Goal: Information Seeking & Learning: Learn about a topic

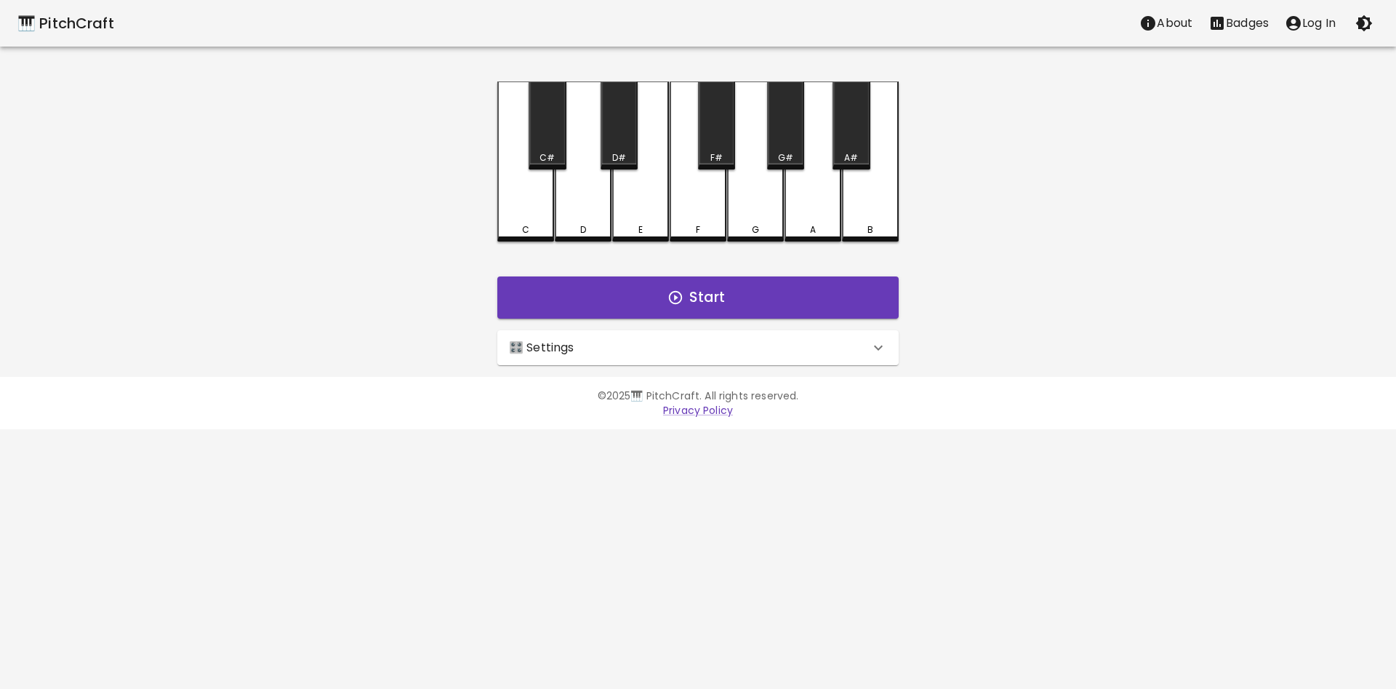
click at [612, 343] on div "🎛️ Settings" at bounding box center [689, 347] width 361 height 17
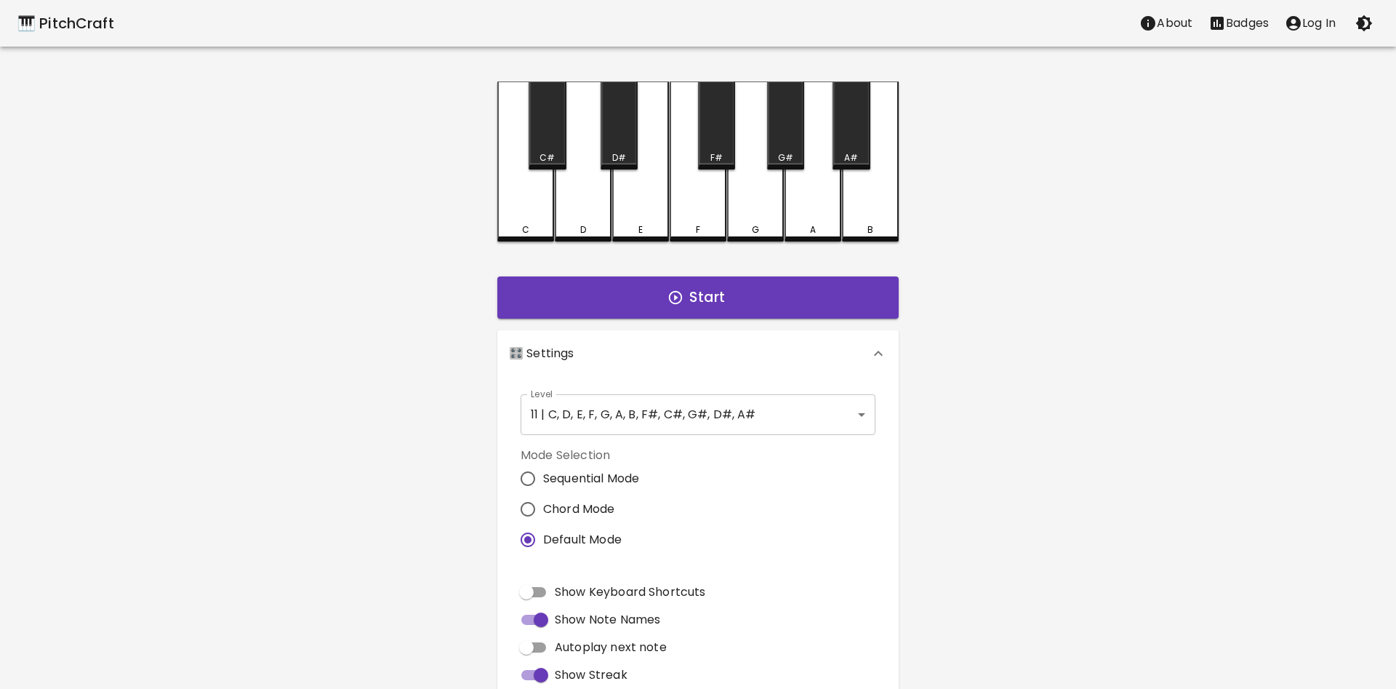
click at [636, 396] on body "🎹 PitchCraft About Badges Log In C C# D D# E F F# G G# A A# B Start 🎛️ Settings…" at bounding box center [698, 440] width 1396 height 881
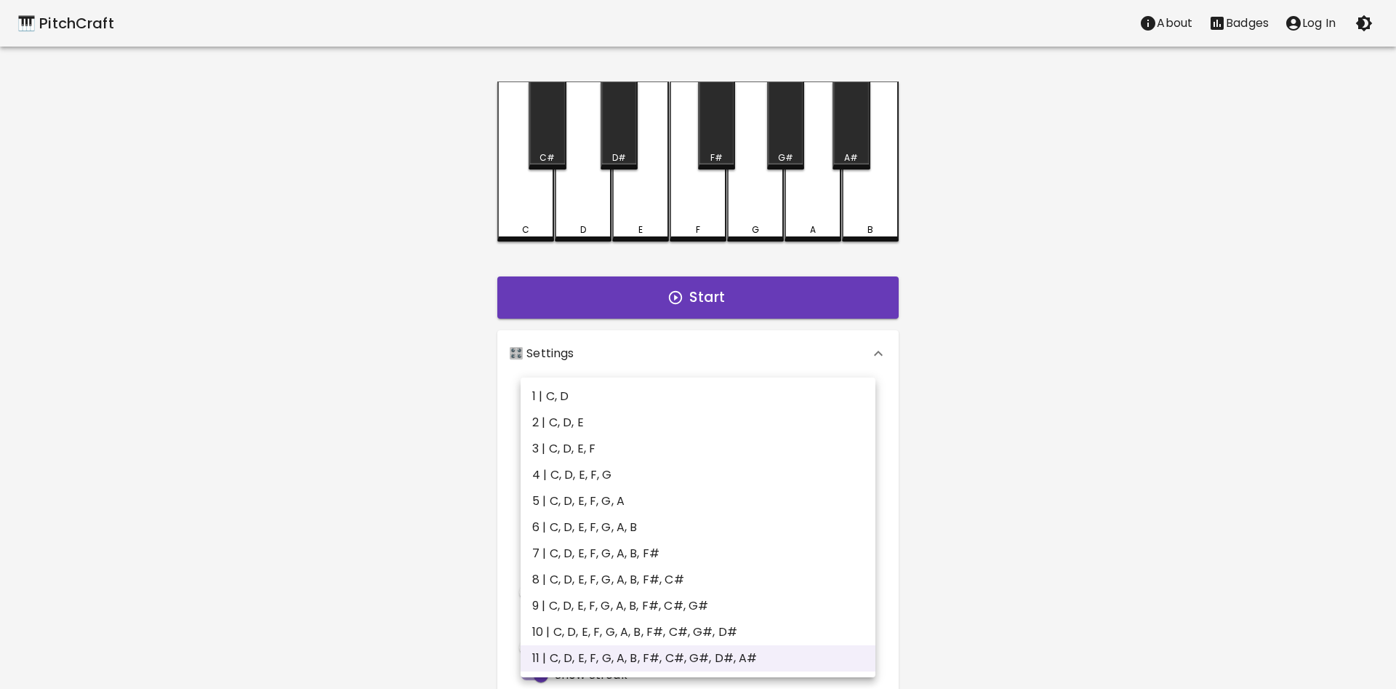
drag, startPoint x: 583, startPoint y: 518, endPoint x: 574, endPoint y: 511, distance: 10.9
click at [574, 511] on ul "1 | C, D 2 | C, D, E 3 | C, D, E, F 4 | C, D, E, F, G 5 | C, D, E, F, G, A 6 | …" at bounding box center [698, 527] width 355 height 300
click at [578, 517] on li "6 | C, D, E, F, G, A, B" at bounding box center [698, 527] width 355 height 26
type input "11"
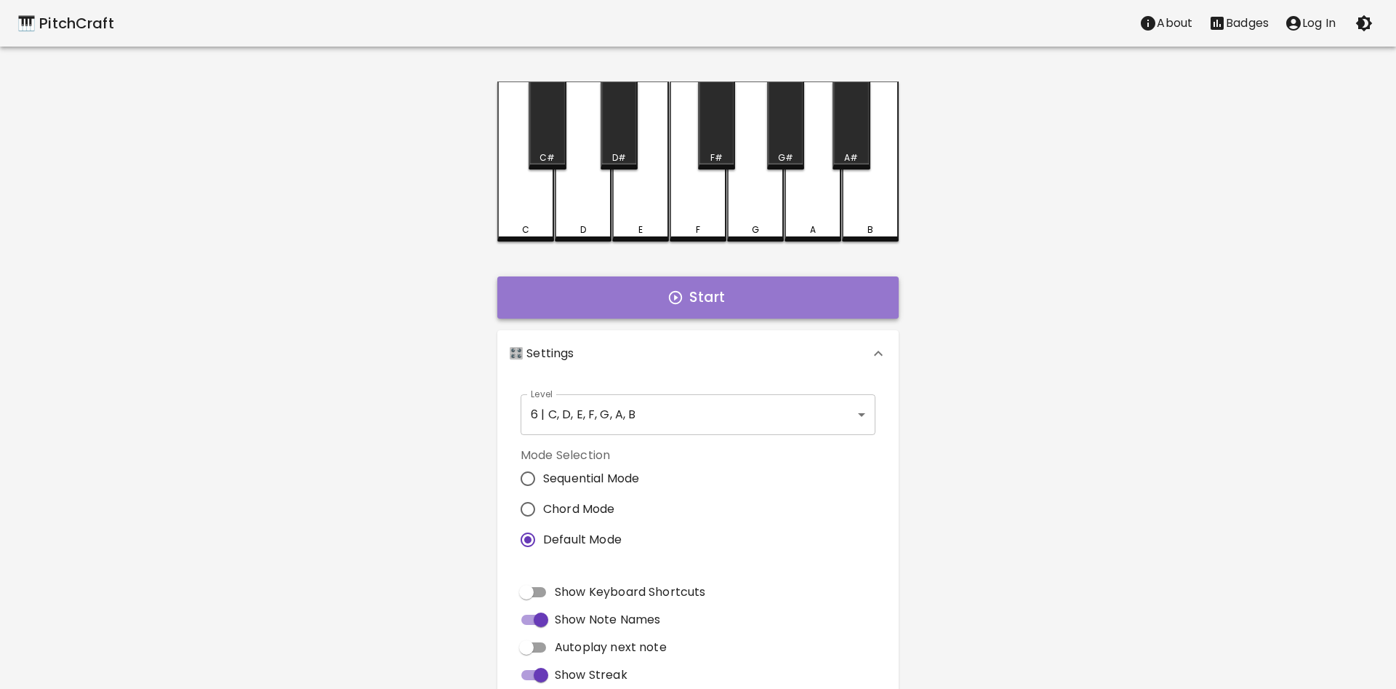
click at [659, 308] on button "Start" at bounding box center [697, 297] width 401 height 42
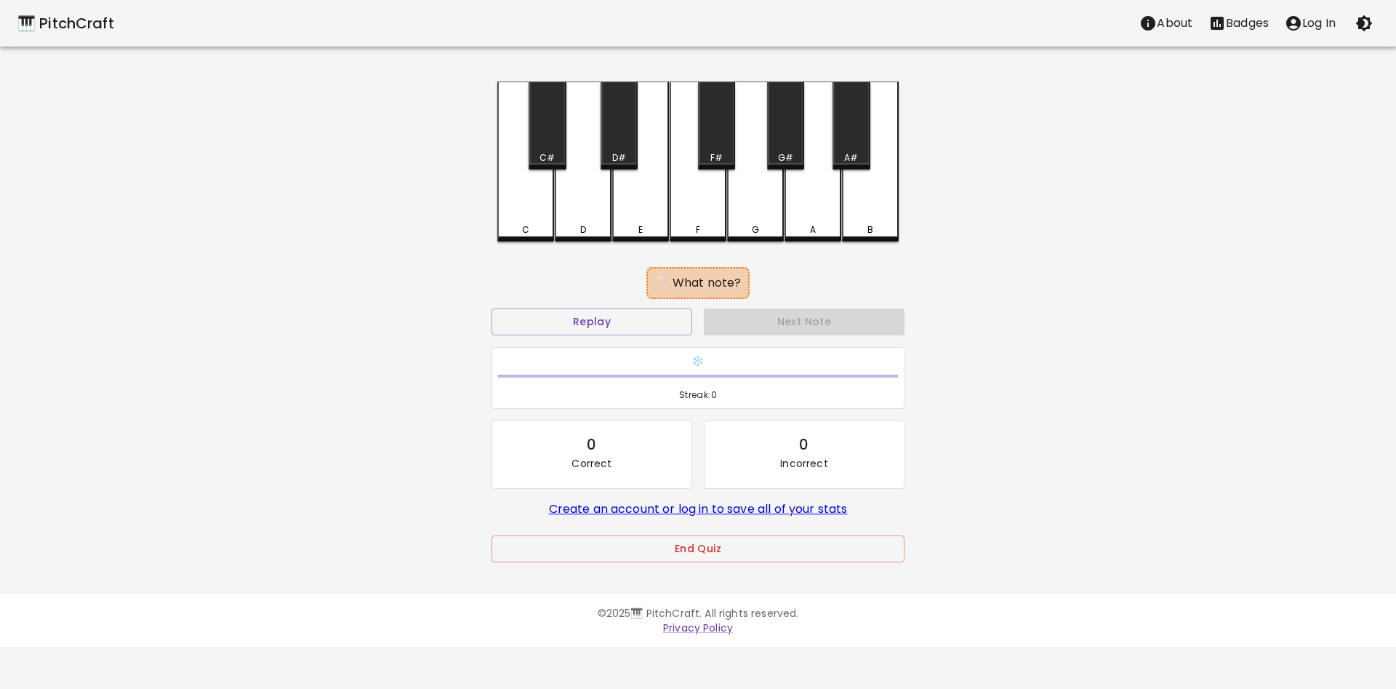
click at [648, 245] on div "C C# D D# E F F# G G# A A# B ❔ What note? Replay Next Note ❄️ Streak: 0 0 Corre…" at bounding box center [698, 331] width 436 height 501
click at [646, 235] on div "C C# D D# E F F# G G# A A# B ❔ What note? Replay Next Note ❄️ Streak: 0 0 Corre…" at bounding box center [698, 331] width 436 height 501
click at [643, 227] on div "E" at bounding box center [640, 229] width 4 height 13
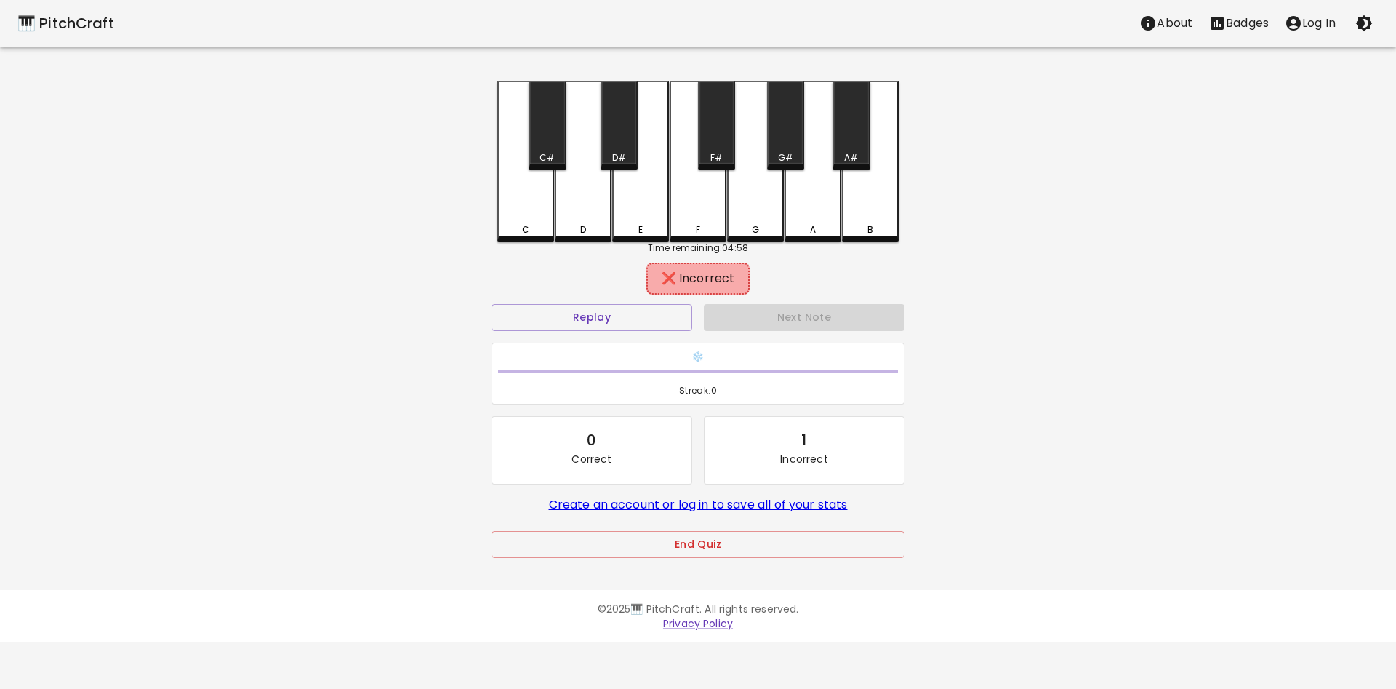
click at [658, 193] on div "E" at bounding box center [640, 161] width 57 height 160
drag, startPoint x: 663, startPoint y: 215, endPoint x: 641, endPoint y: 217, distance: 21.9
click at [663, 216] on div "E" at bounding box center [640, 159] width 57 height 157
click at [641, 217] on div "E" at bounding box center [640, 159] width 57 height 157
drag, startPoint x: 579, startPoint y: 213, endPoint x: 577, endPoint y: 205, distance: 8.1
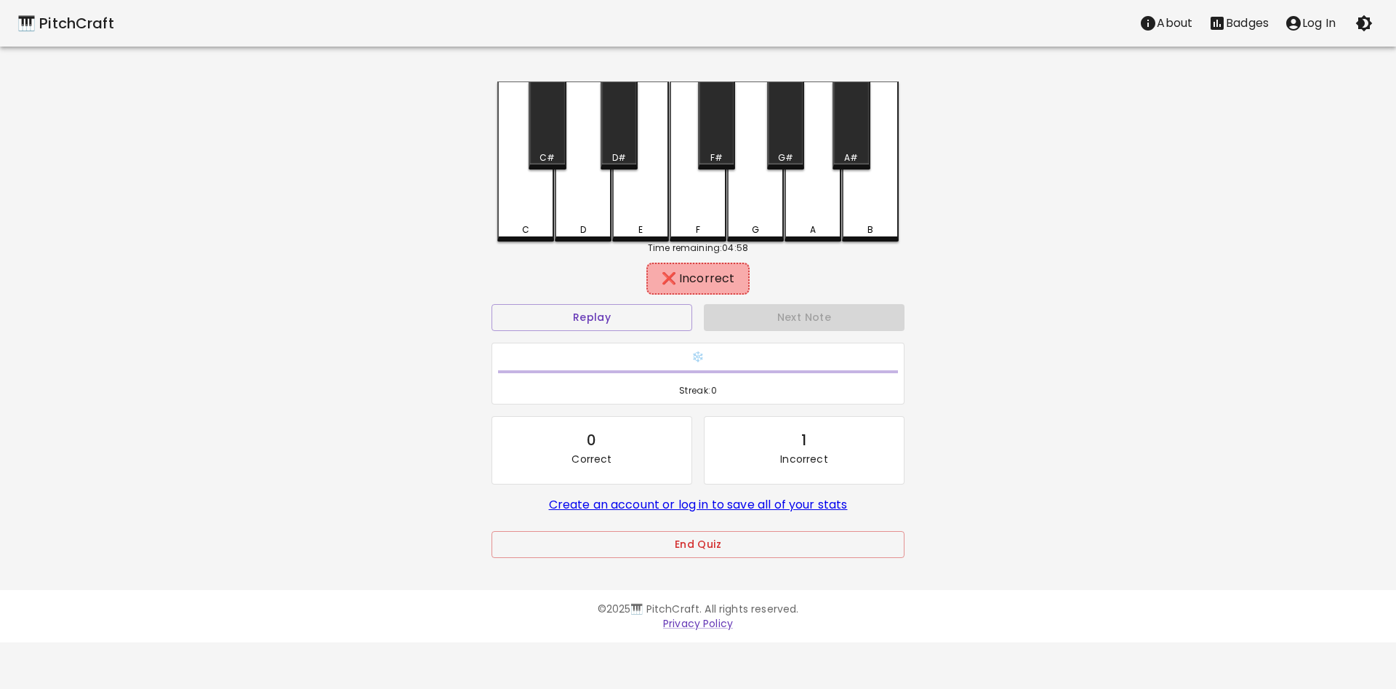
click at [578, 213] on div "D" at bounding box center [583, 161] width 57 height 160
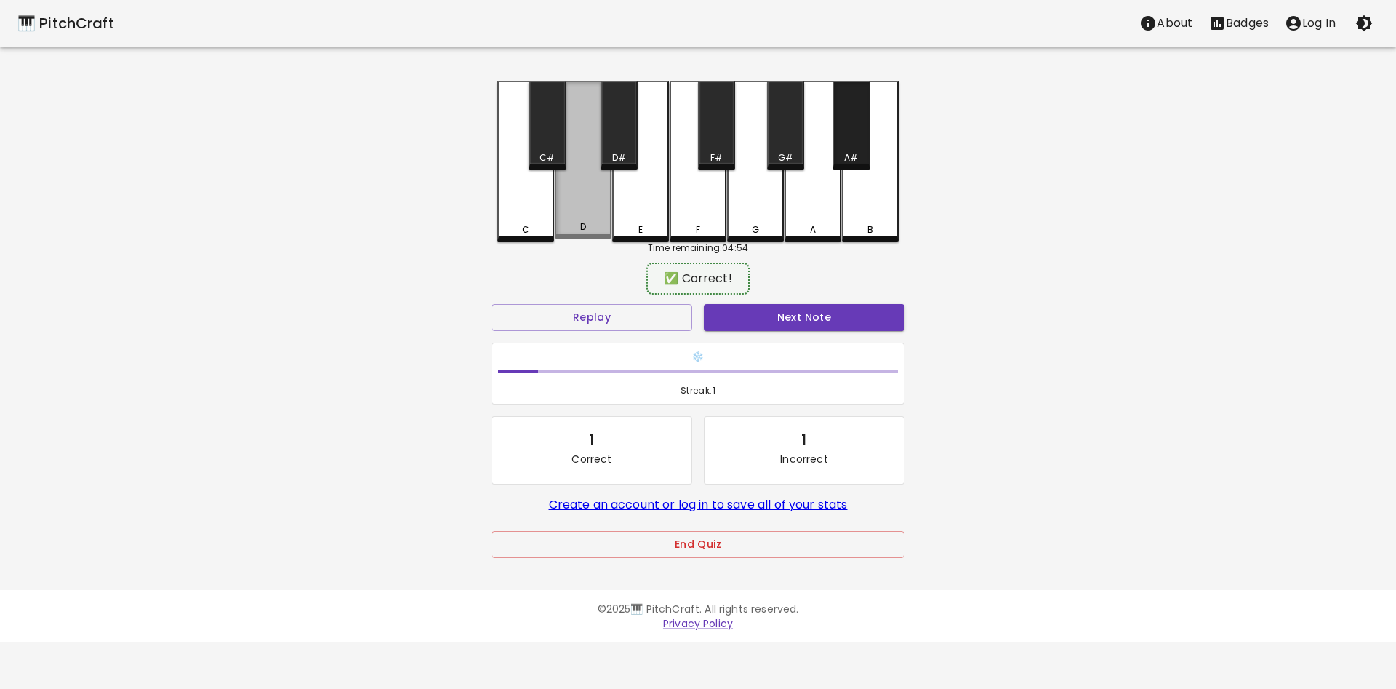
click at [847, 140] on div "A#" at bounding box center [851, 125] width 37 height 88
click at [885, 227] on div "B" at bounding box center [871, 229] width 54 height 13
click at [823, 318] on button "Next Note" at bounding box center [804, 317] width 201 height 27
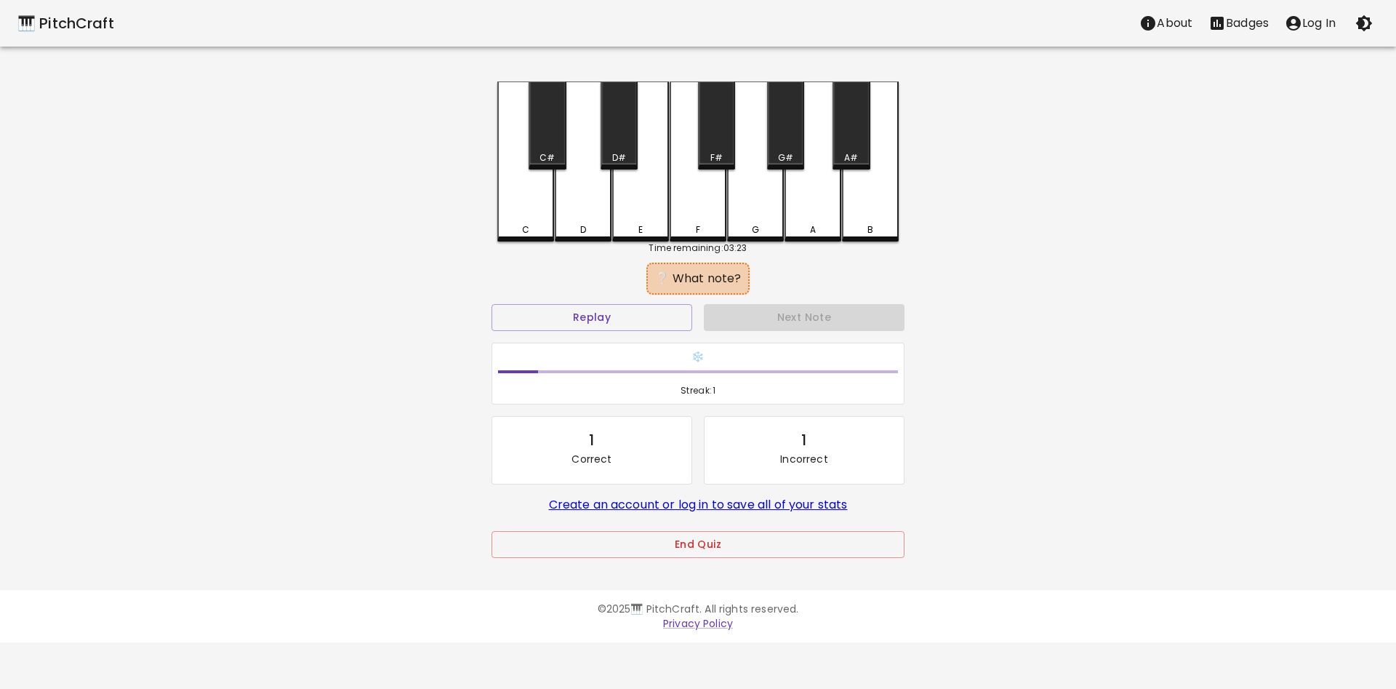
click at [637, 229] on div "E" at bounding box center [641, 229] width 54 height 13
click at [681, 217] on div "F" at bounding box center [698, 161] width 57 height 160
click at [683, 214] on div "F" at bounding box center [698, 159] width 57 height 157
click at [698, 209] on div "F" at bounding box center [698, 161] width 57 height 160
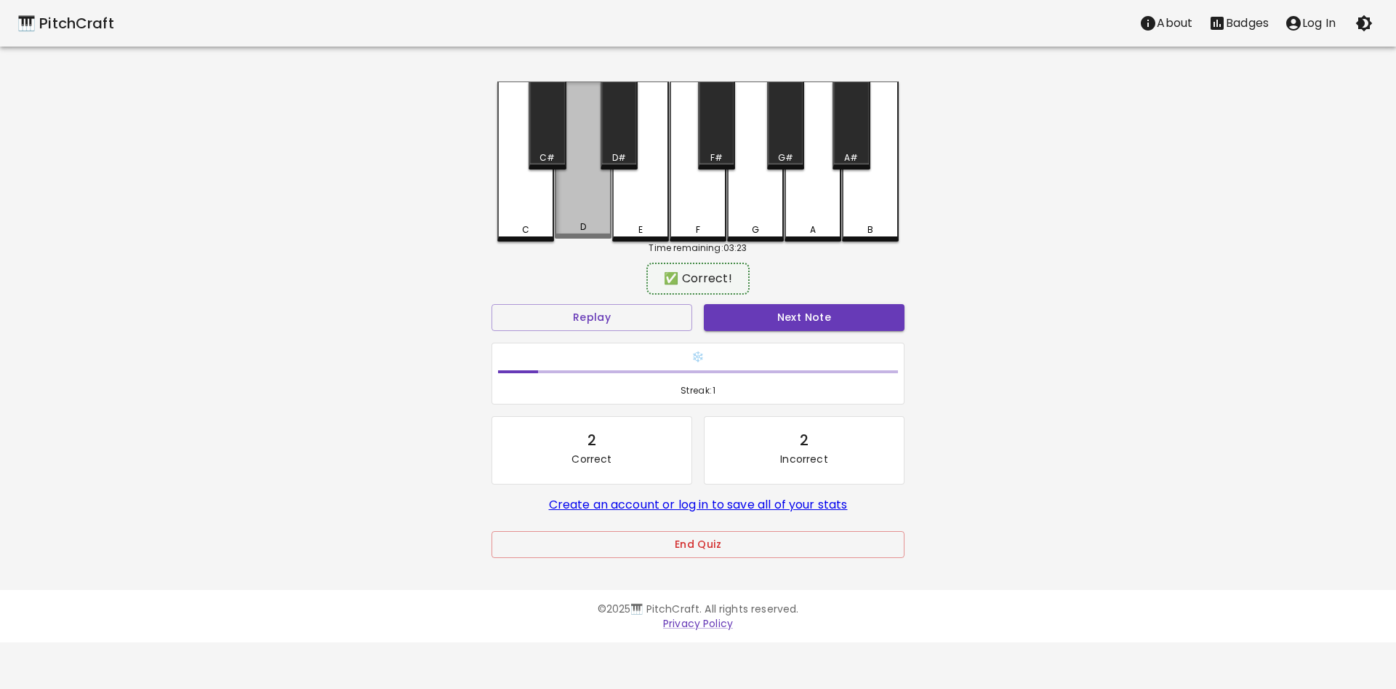
click at [1039, 198] on div "🎹 PitchCraft About Badges Log In C C# D D# E F F# G G# A A# B Time remaining: 0…" at bounding box center [698, 289] width 1396 height 578
click at [732, 204] on div "G" at bounding box center [755, 159] width 57 height 157
click at [561, 209] on div "D" at bounding box center [583, 159] width 57 height 157
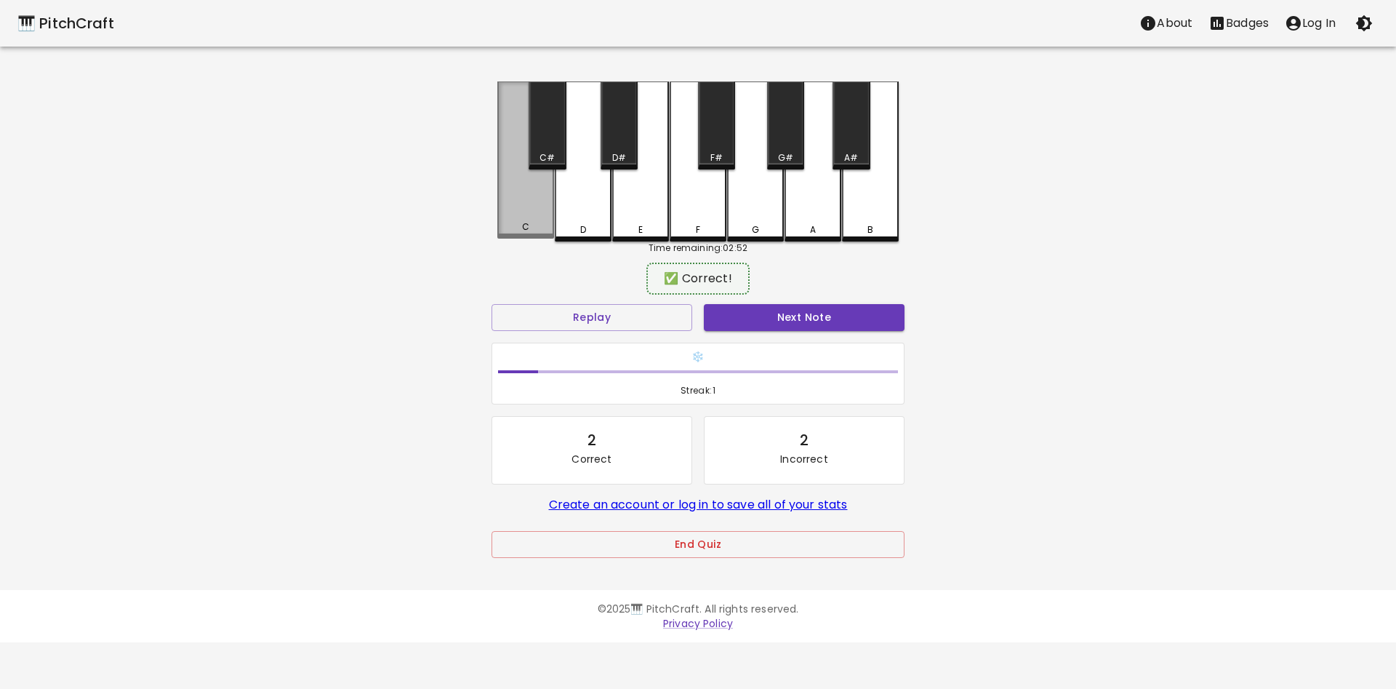
click at [544, 207] on div "C" at bounding box center [525, 159] width 57 height 157
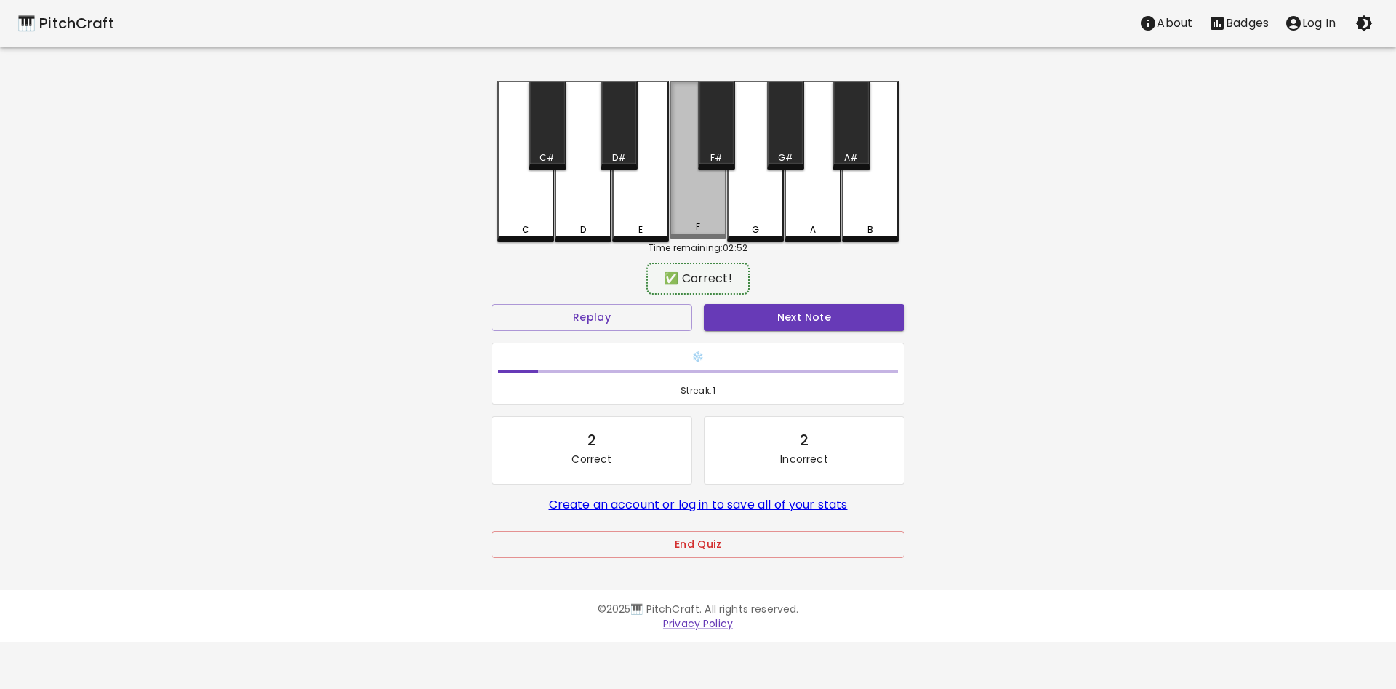
click at [709, 239] on div "C C# D D# E F F# G G# A A# B" at bounding box center [697, 161] width 401 height 160
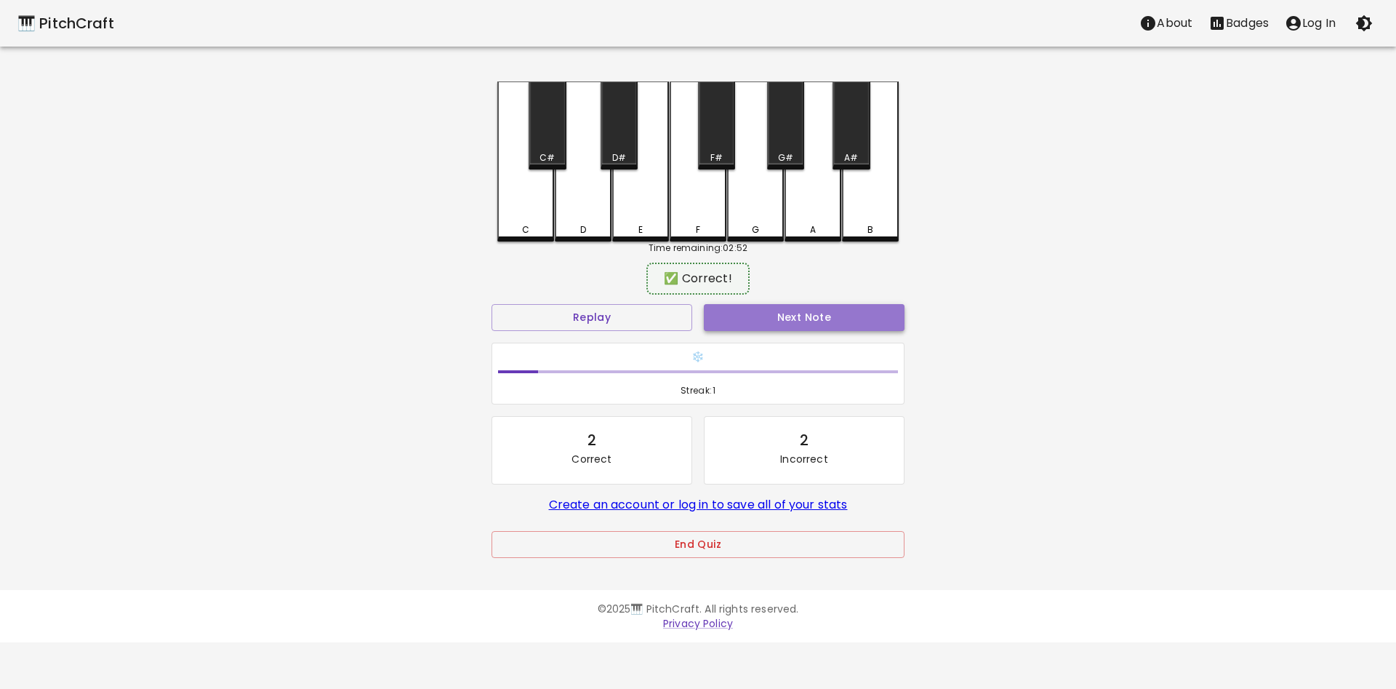
click at [836, 315] on button "Next Note" at bounding box center [804, 317] width 201 height 27
